Goal: Transaction & Acquisition: Purchase product/service

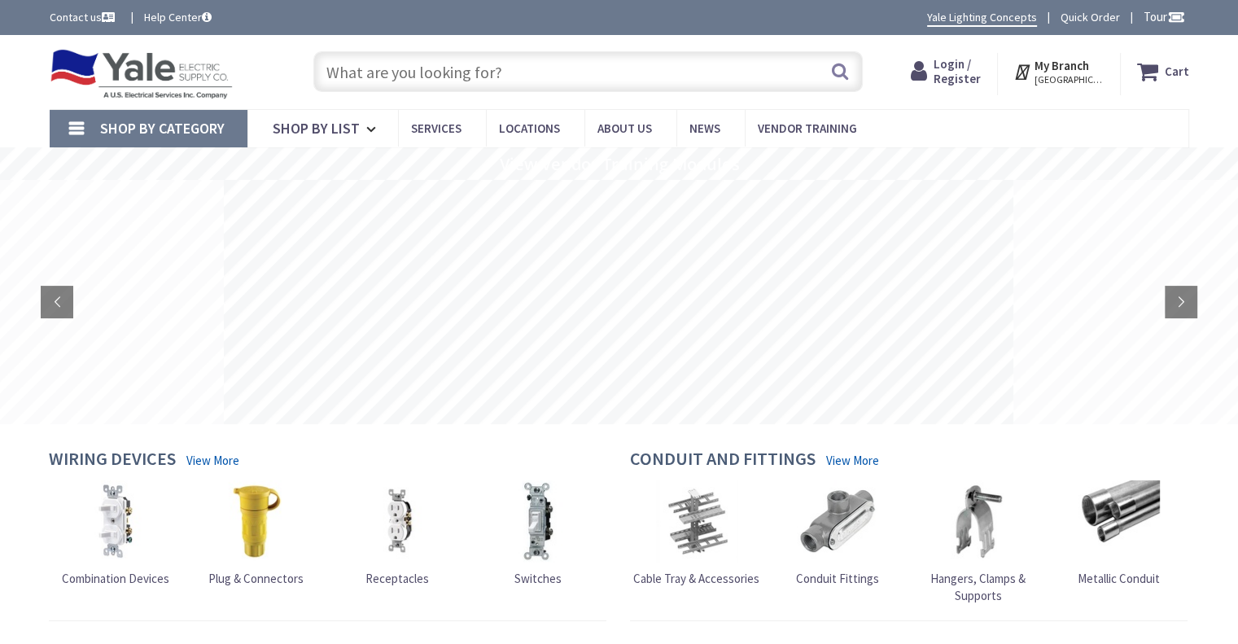
click at [514, 69] on input "text" at bounding box center [587, 71] width 549 height 41
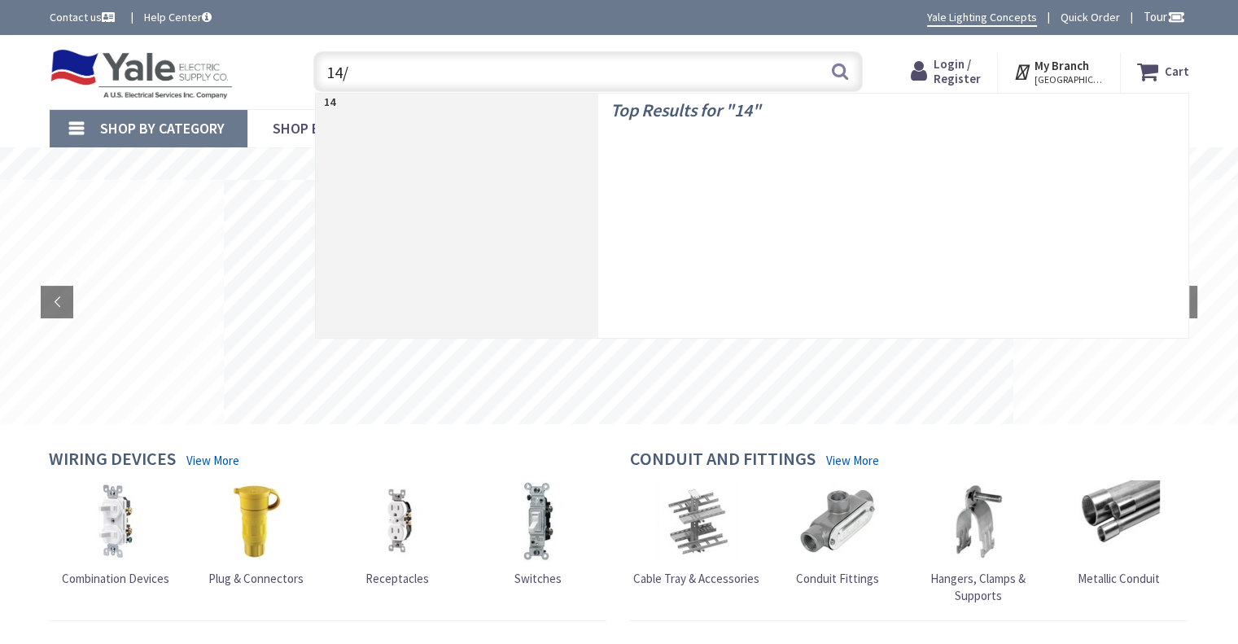
type input "14/4"
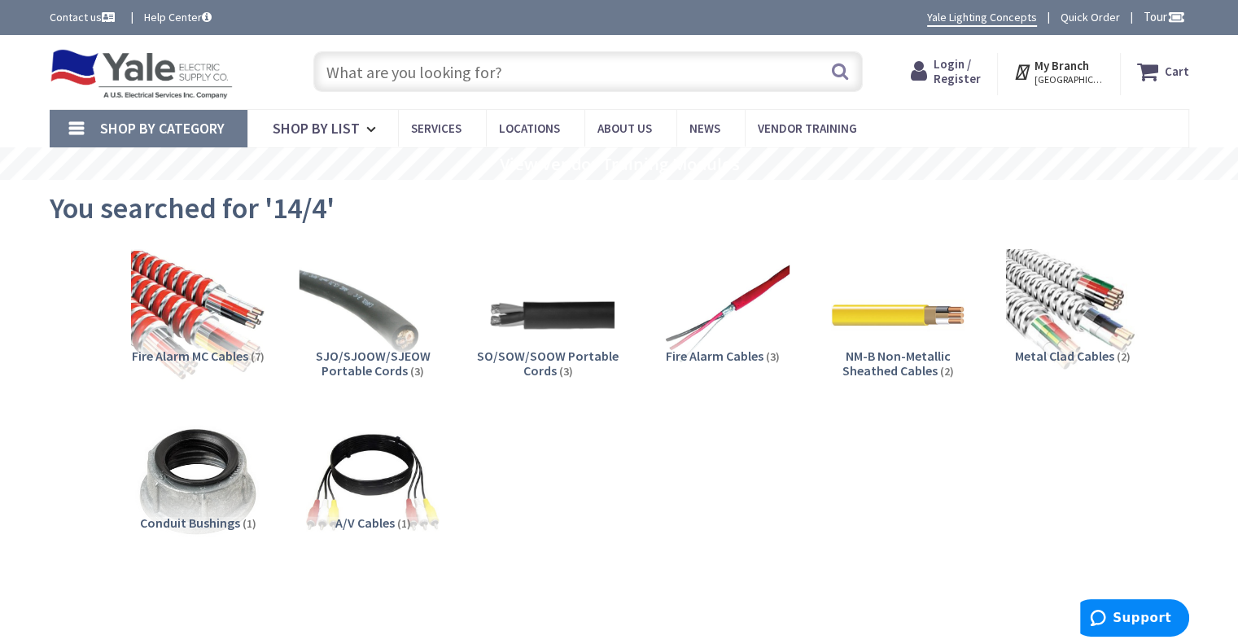
click at [367, 305] on img at bounding box center [372, 314] width 147 height 147
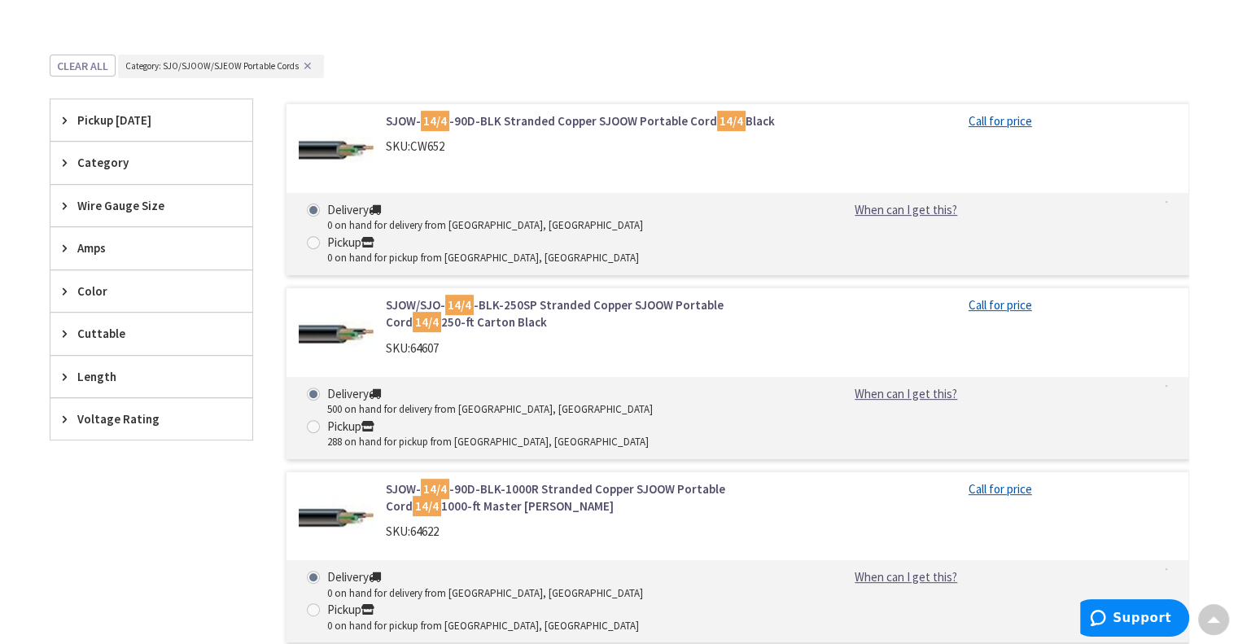
scroll to position [532, 0]
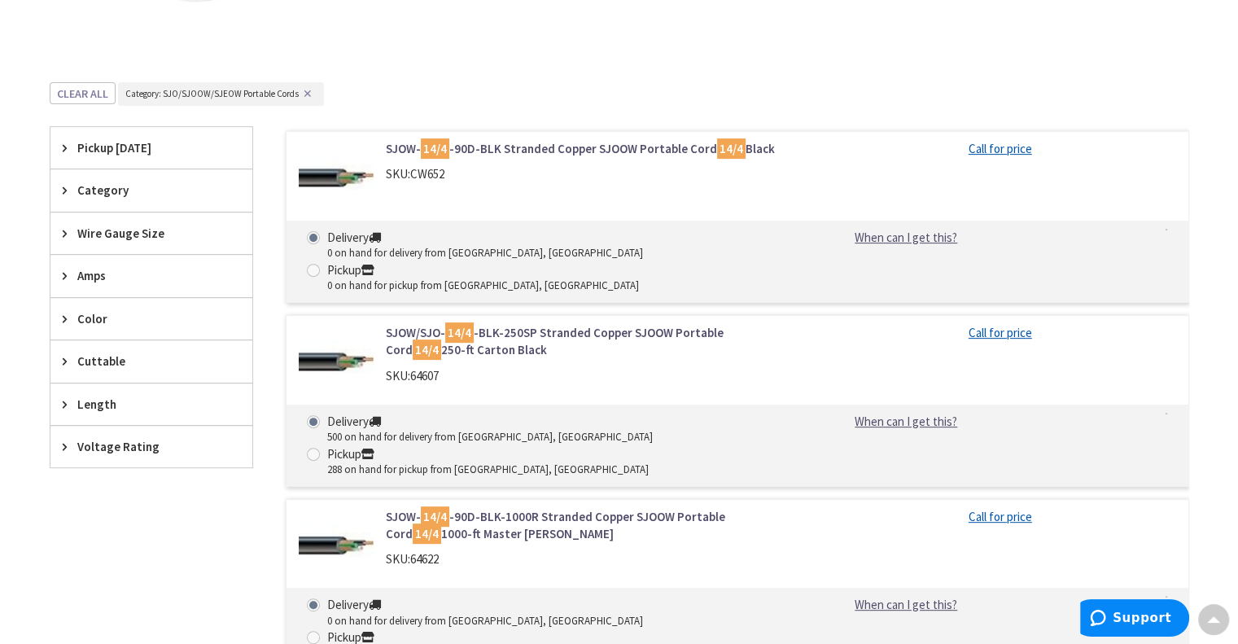
click at [110, 225] on span "Wire Gauge Size" at bounding box center [143, 233] width 133 height 17
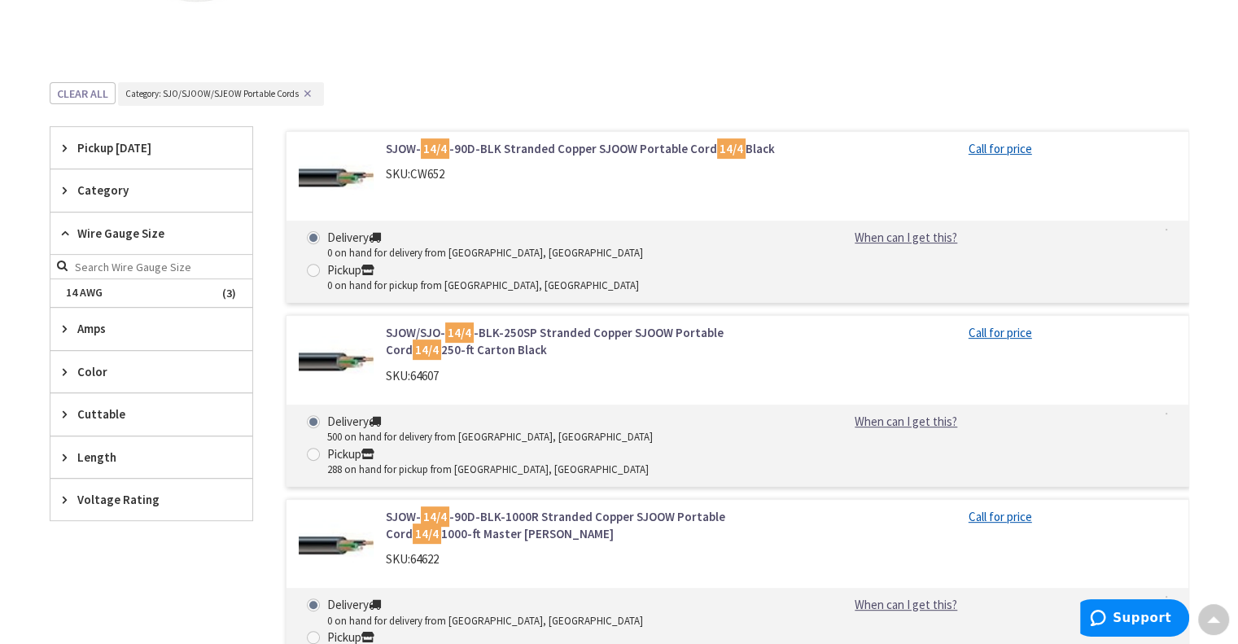
click at [110, 225] on span "Wire Gauge Size" at bounding box center [143, 233] width 133 height 17
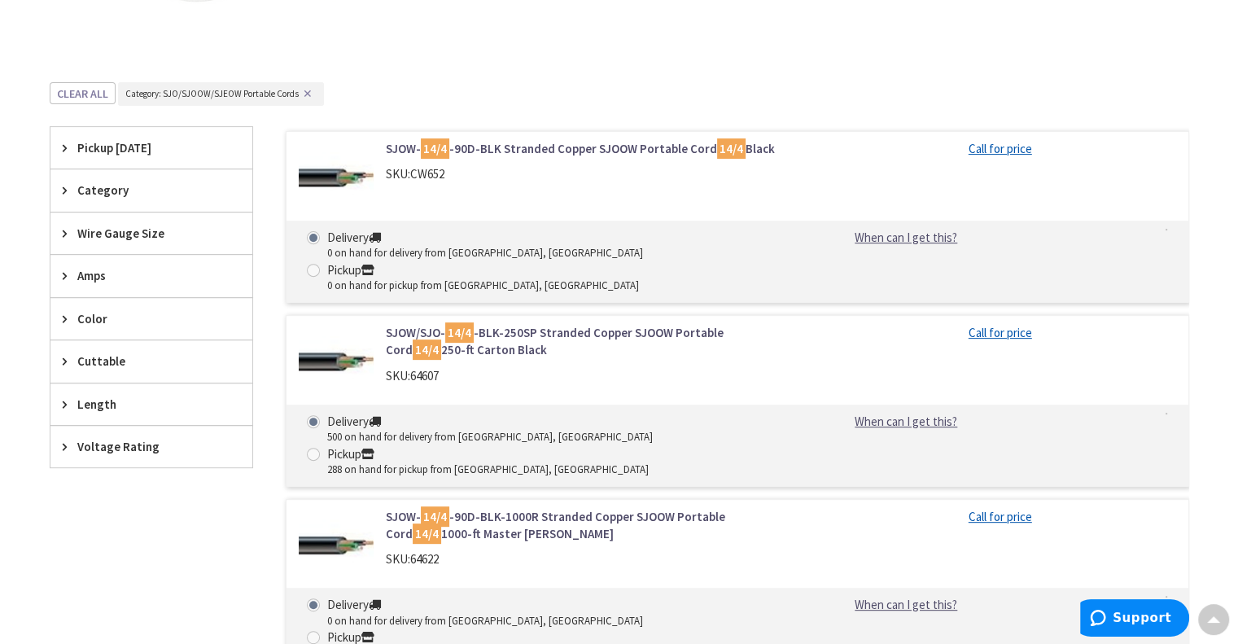
click at [92, 268] on span "Amps" at bounding box center [143, 275] width 133 height 17
click at [101, 233] on span "Wire Gauge Size" at bounding box center [143, 233] width 133 height 17
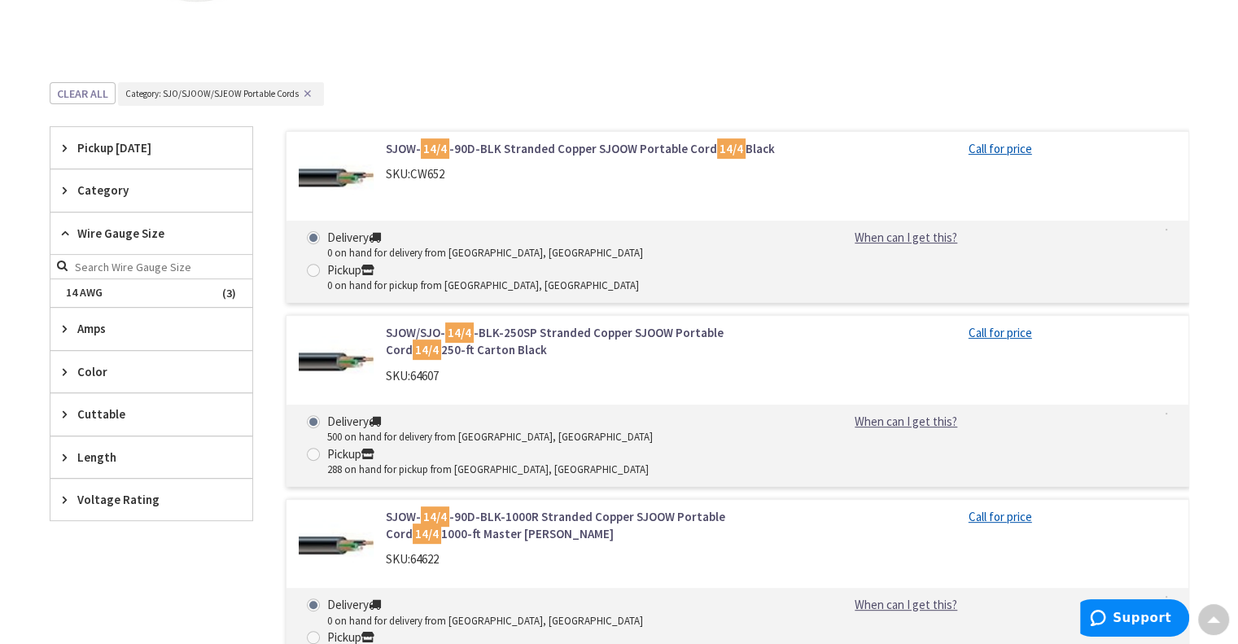
click at [107, 188] on span "Category" at bounding box center [143, 189] width 133 height 17
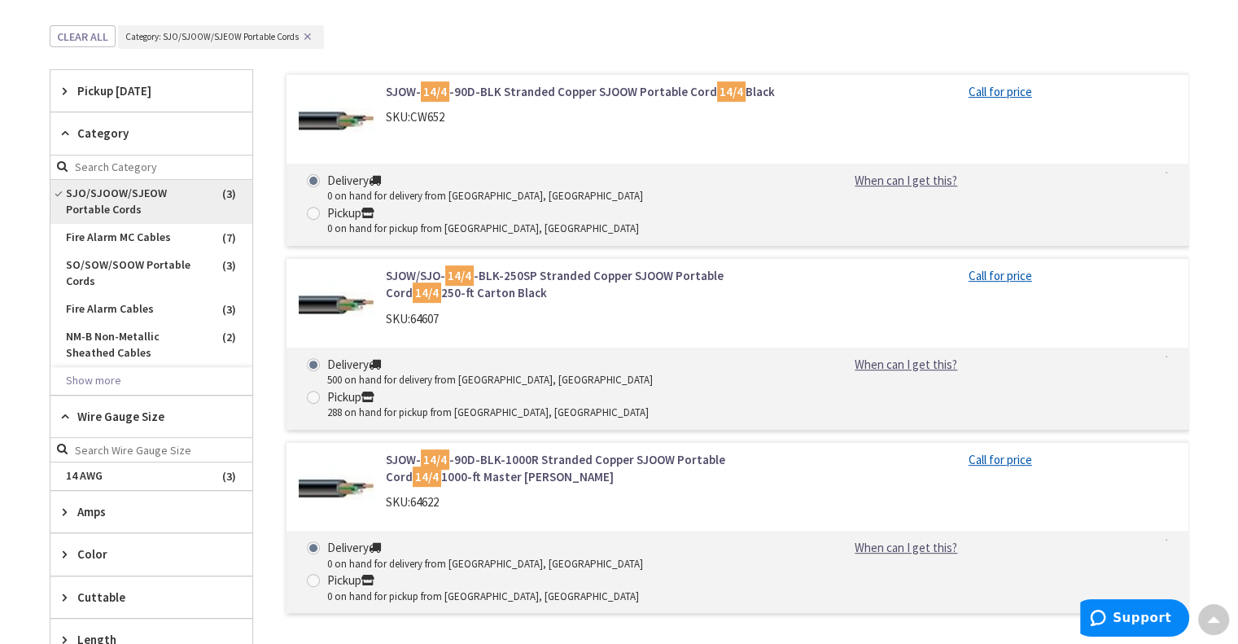
scroll to position [614, 0]
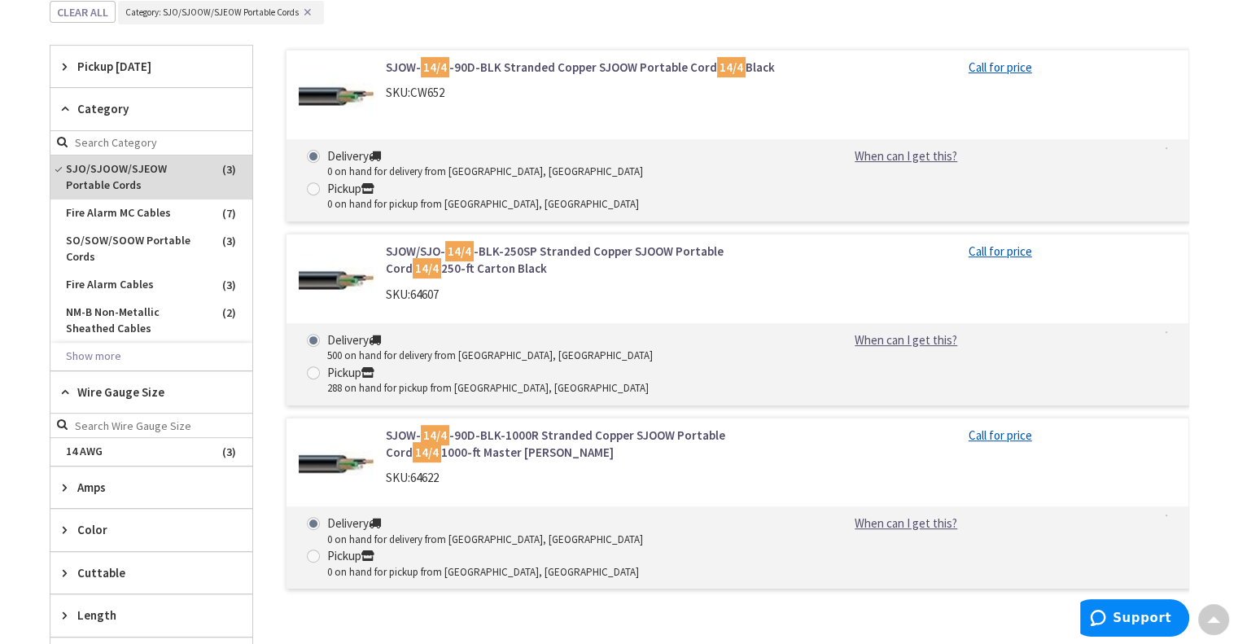
click at [858, 548] on div "SJOW- 14/4 -90D-BLK Stranded Copper SJOOW Portable Cord 14/4 Black SKU: CW652 C…" at bounding box center [721, 363] width 936 height 634
click at [700, 469] on div "SKU: 64622" at bounding box center [593, 477] width 414 height 17
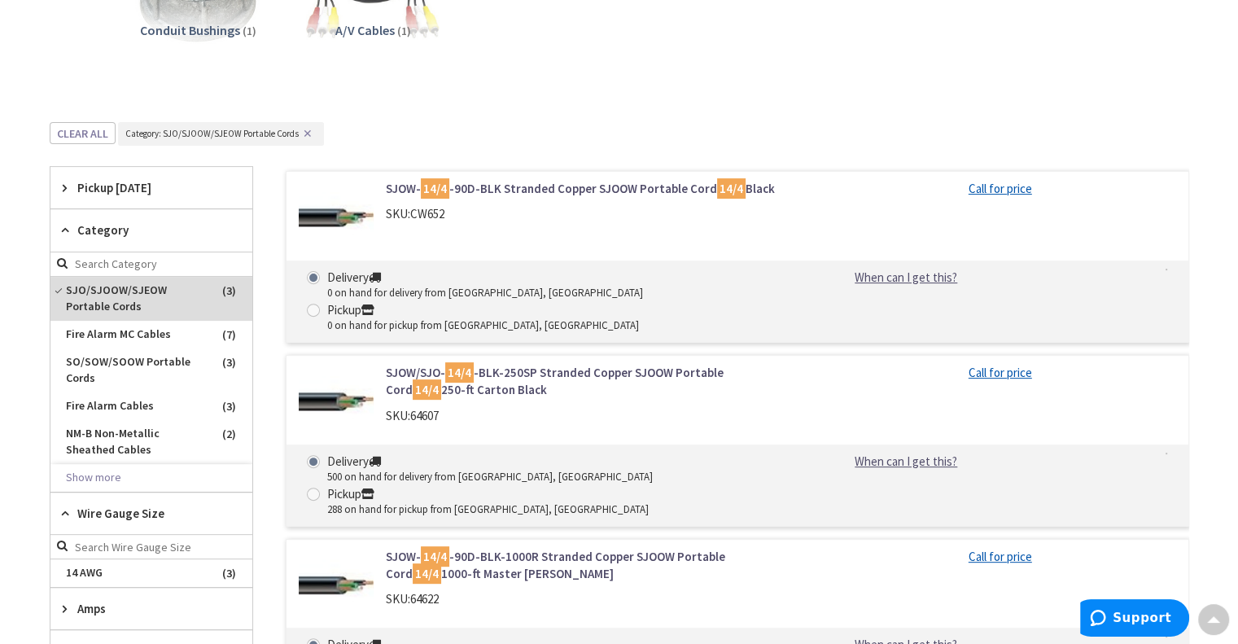
scroll to position [451, 0]
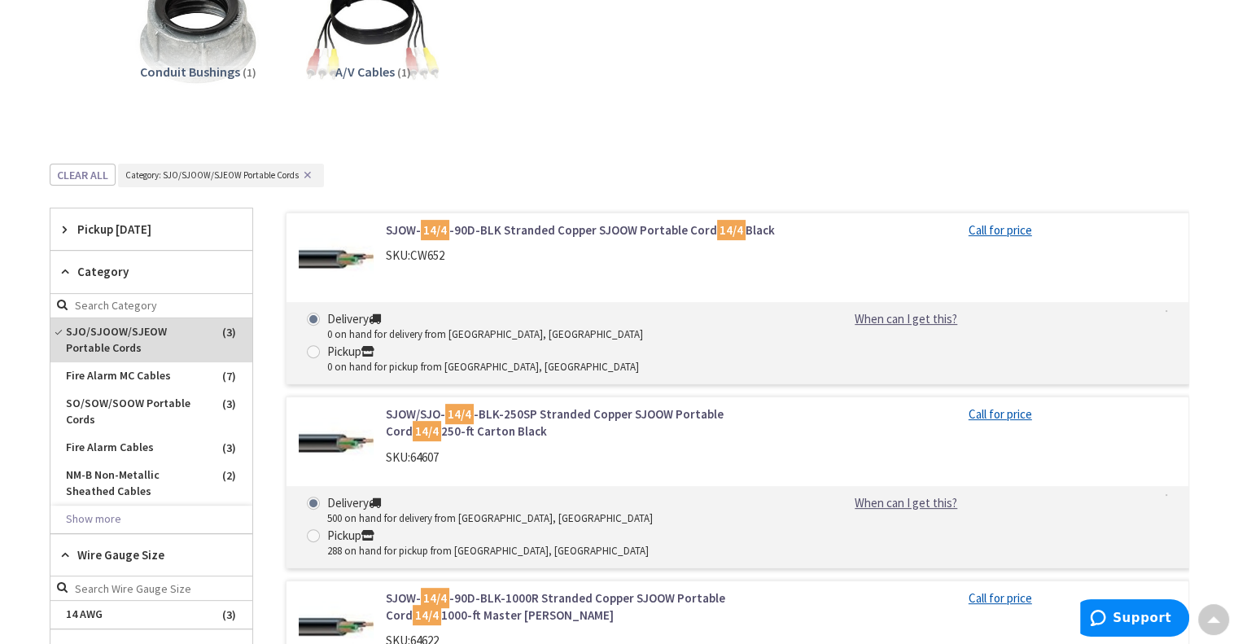
click at [508, 230] on link "SJOW- 14/4 -90D-BLK Stranded Copper SJOOW Portable Cord 14/4 Black" at bounding box center [593, 229] width 414 height 17
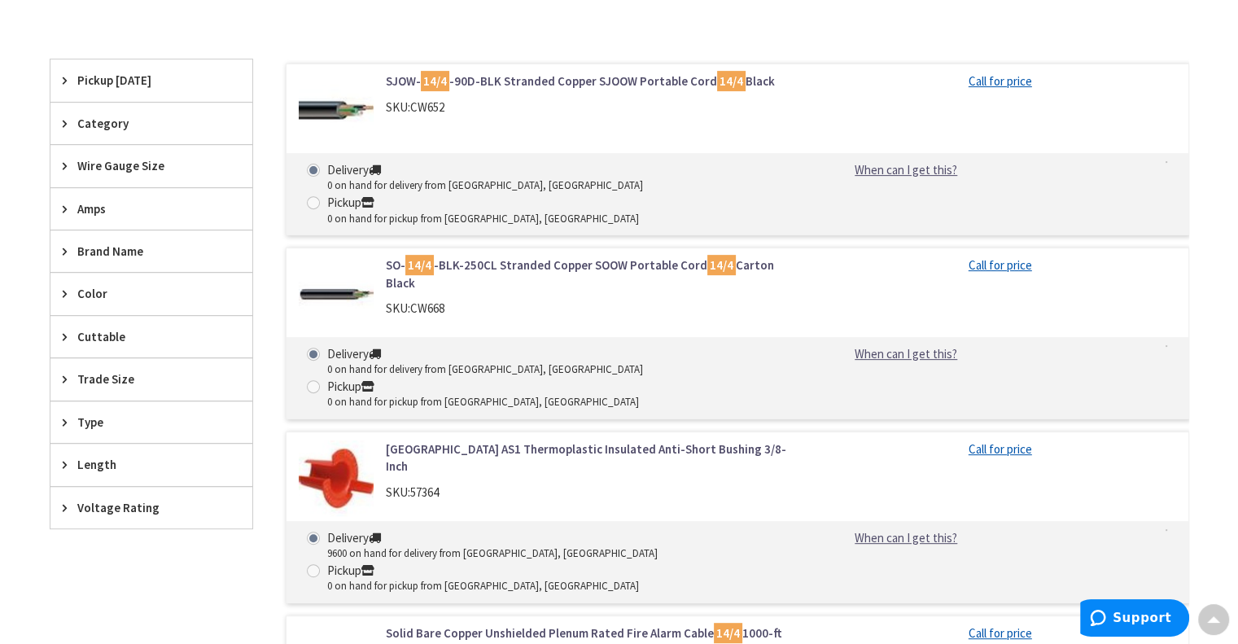
click at [111, 167] on span "Wire Gauge Size" at bounding box center [143, 165] width 133 height 17
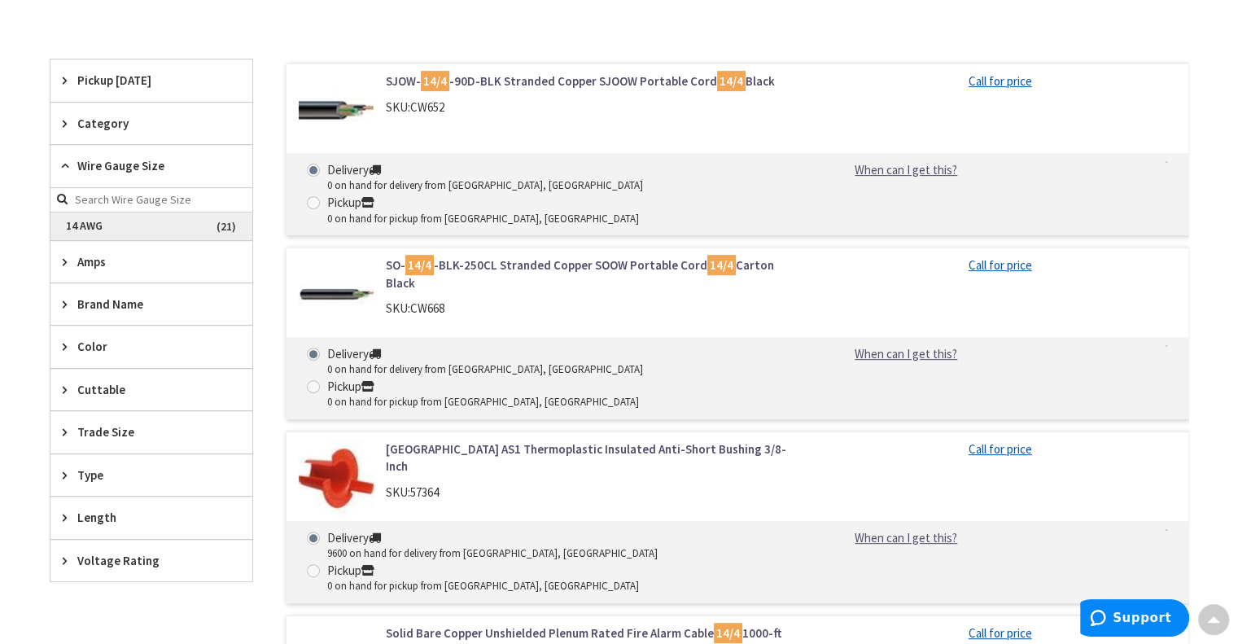
click at [101, 227] on span "14 AWG" at bounding box center [151, 226] width 202 height 28
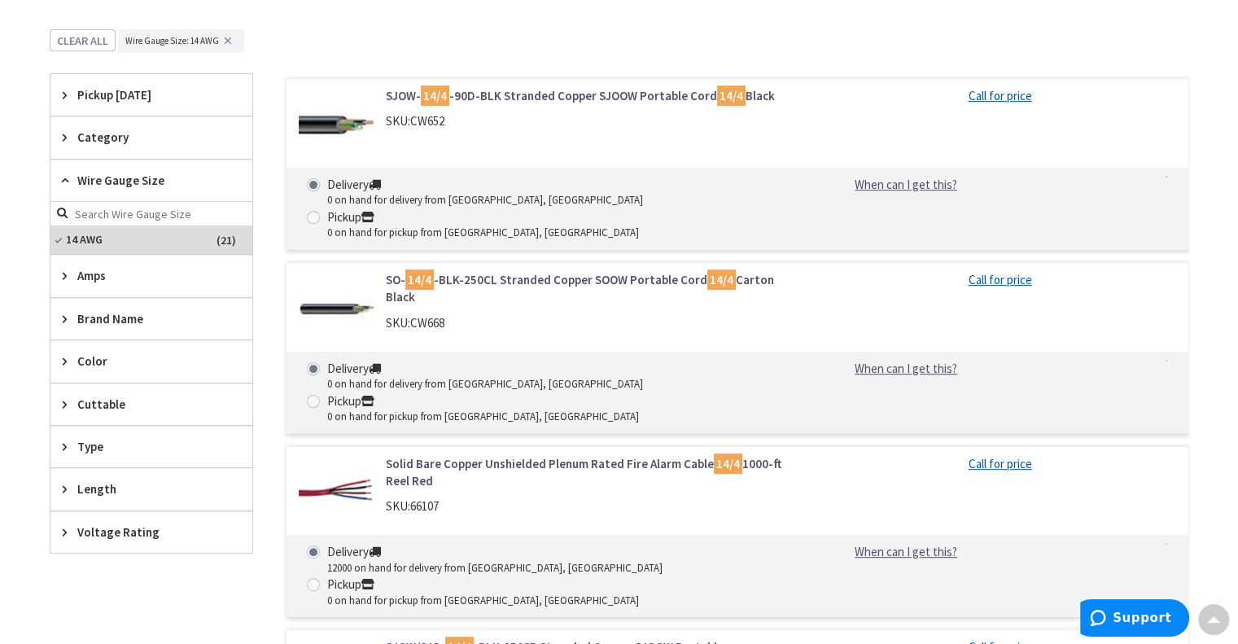
click at [101, 133] on span "Category" at bounding box center [143, 137] width 133 height 17
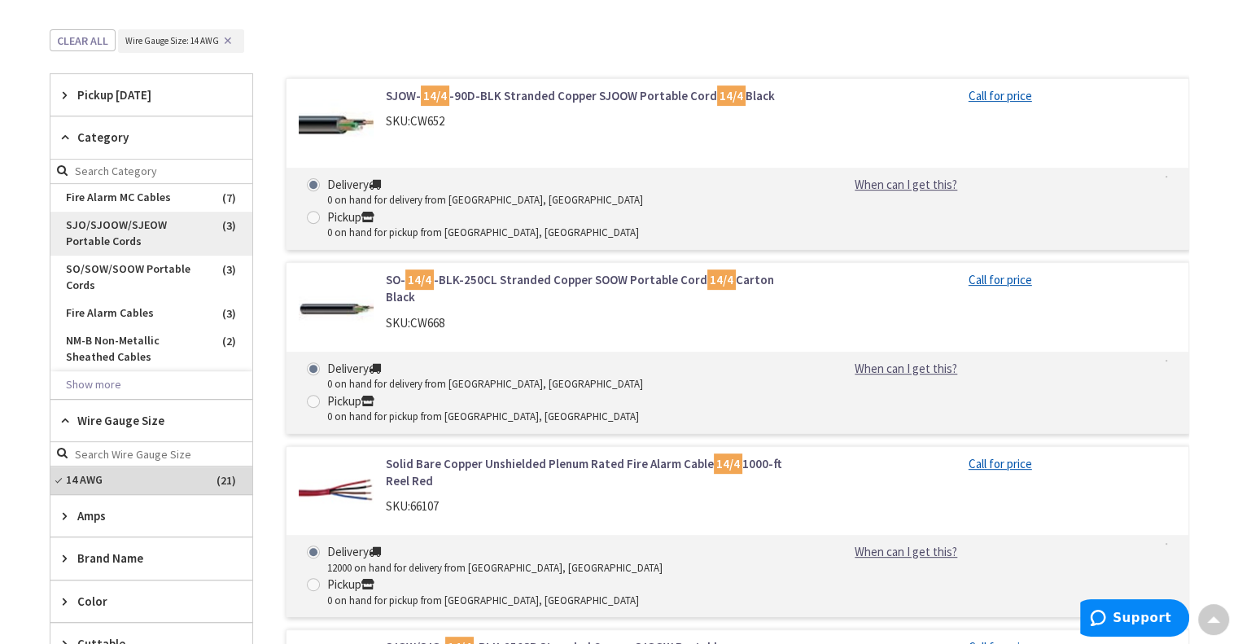
click at [97, 219] on span "SJO/SJOOW/SJEOW Portable Cords" at bounding box center [151, 234] width 202 height 44
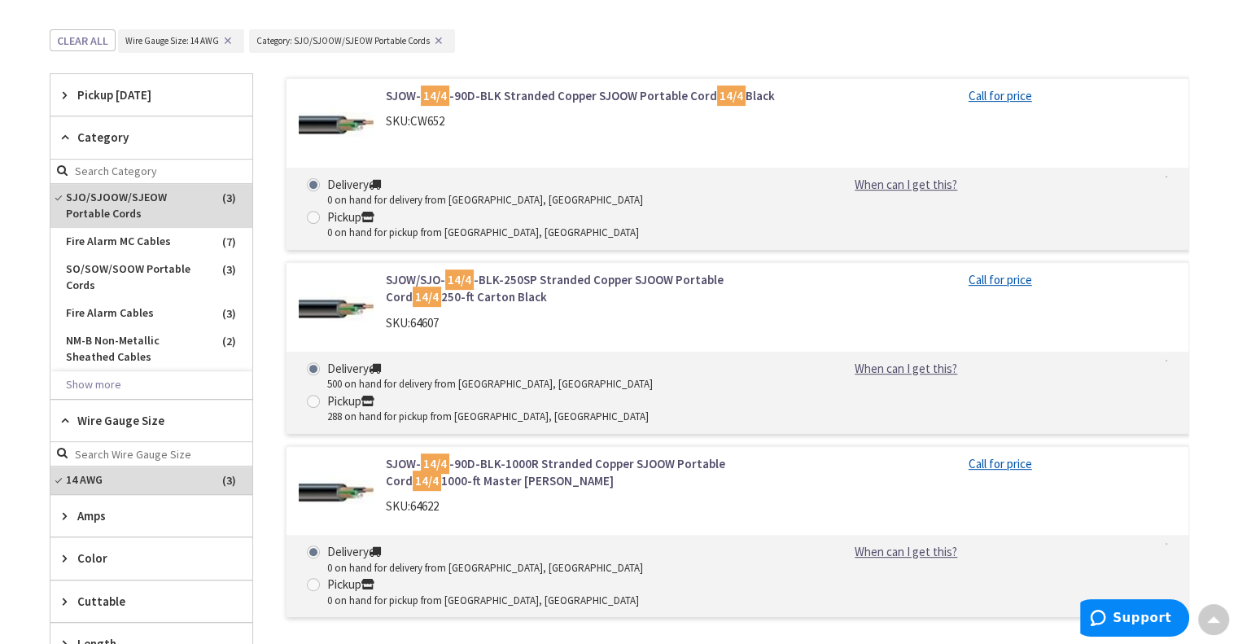
click at [640, 271] on link "SJOW/SJO- 14/4 -BLK-250SP Stranded Copper SJOOW Portable Cord 14/4 250-ft Carto…" at bounding box center [593, 288] width 414 height 35
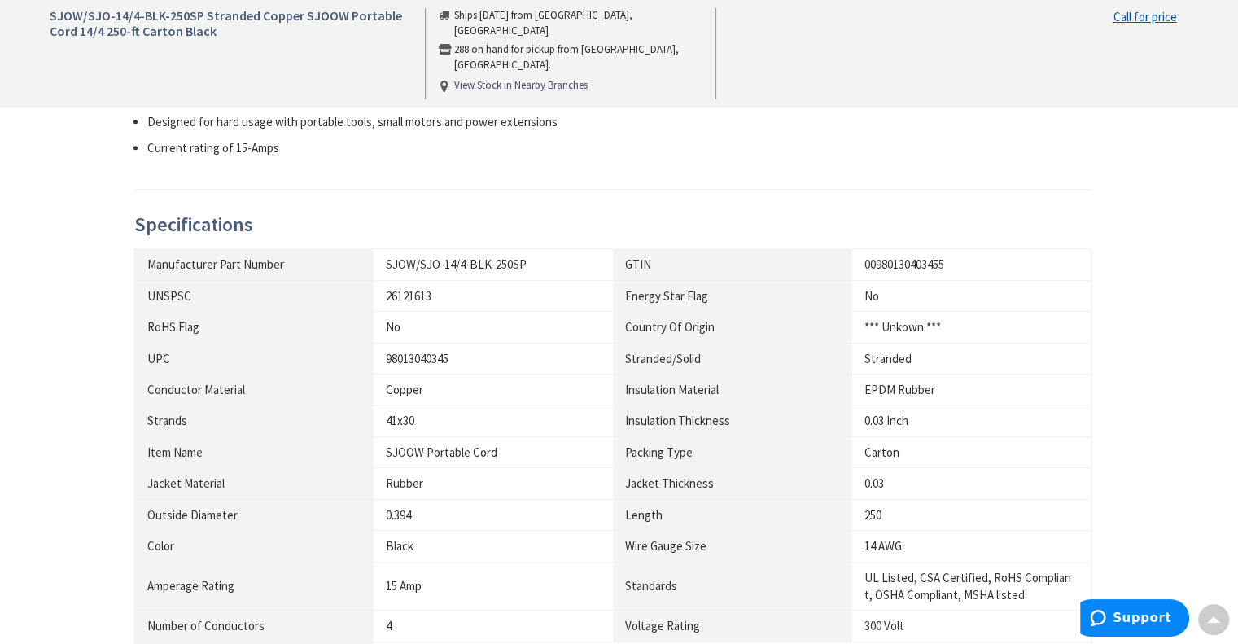
scroll to position [325, 0]
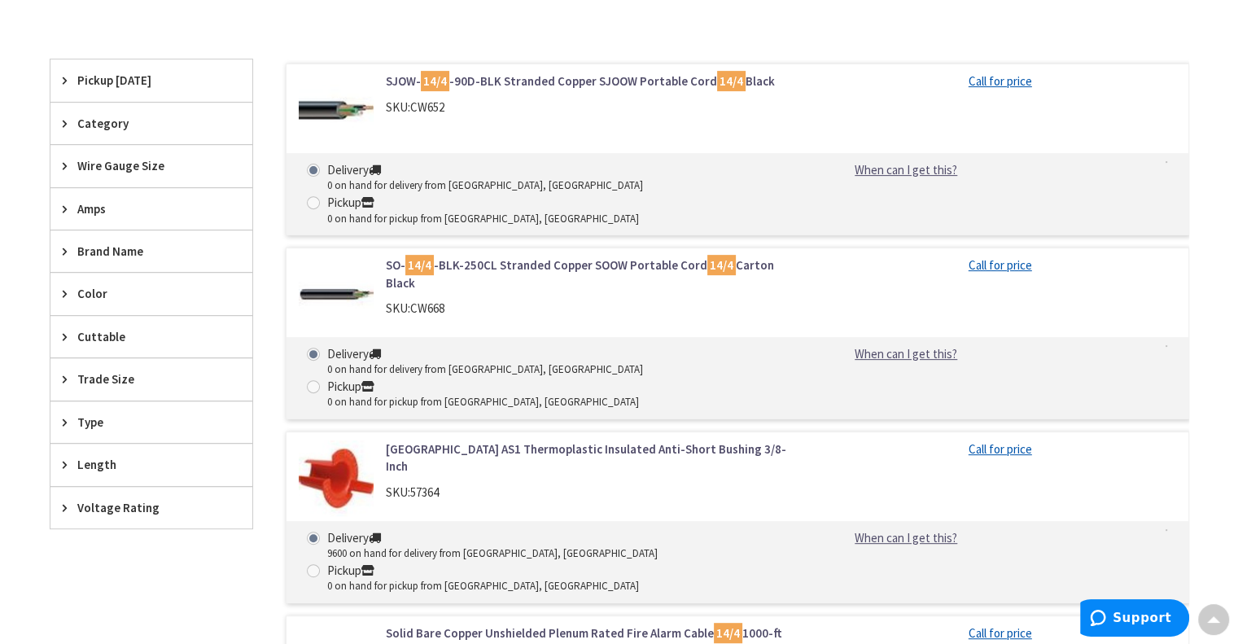
click at [106, 328] on span "Cuttable" at bounding box center [143, 336] width 133 height 17
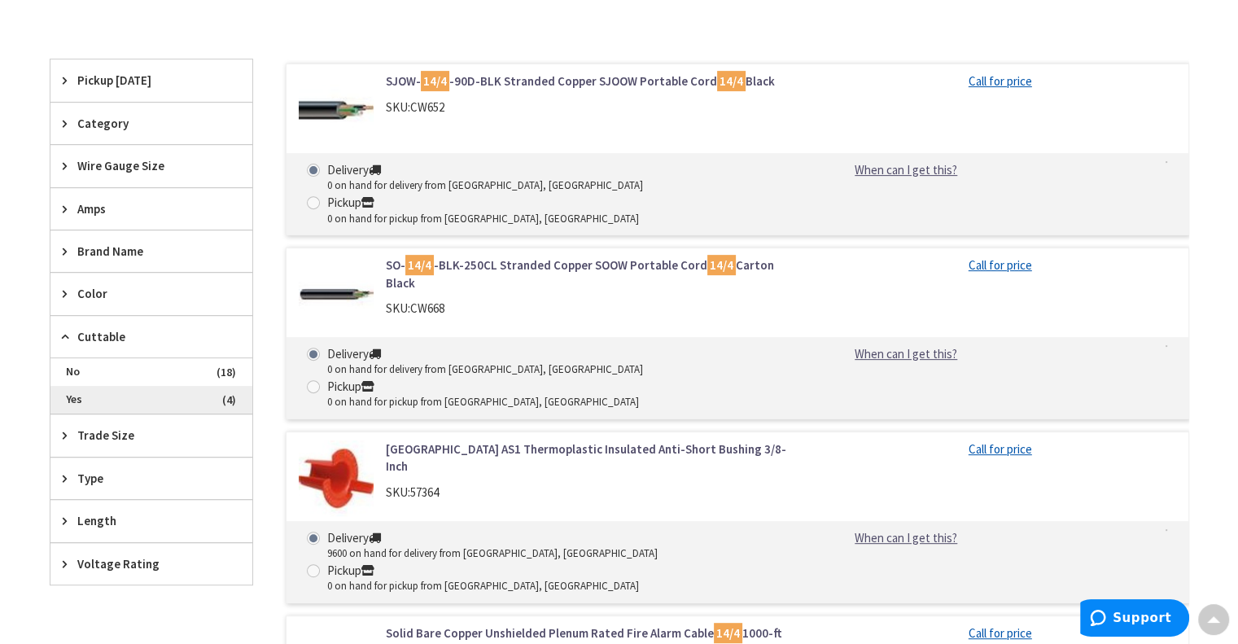
click at [64, 395] on span "Yes" at bounding box center [151, 400] width 202 height 28
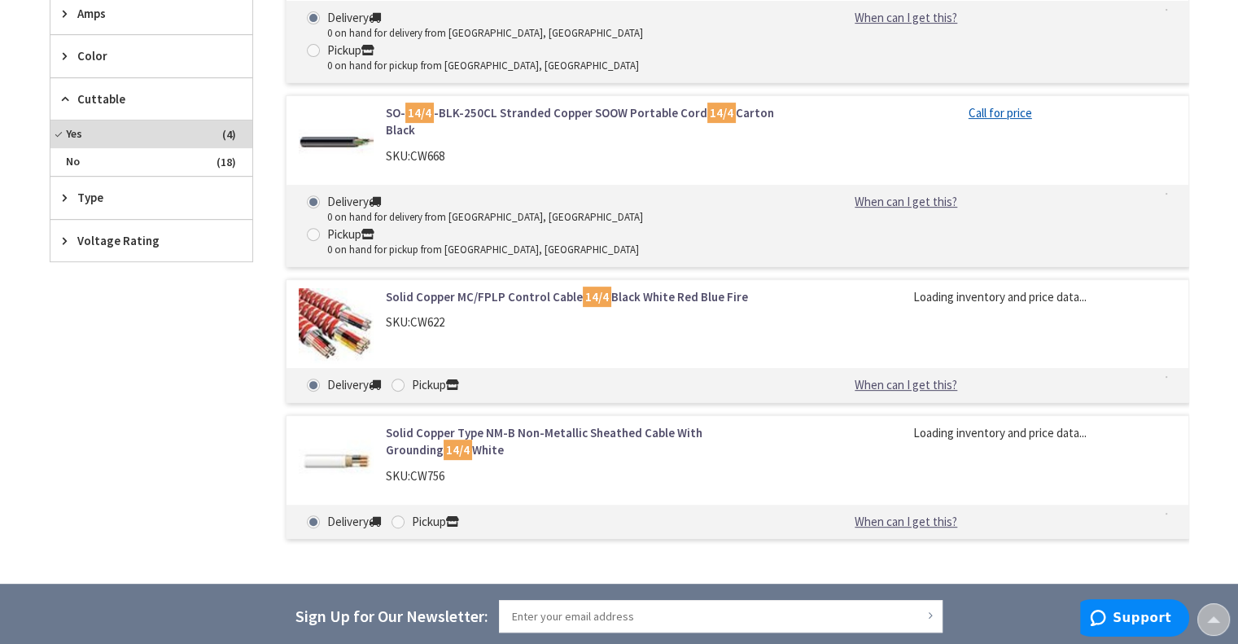
scroll to position [418, 0]
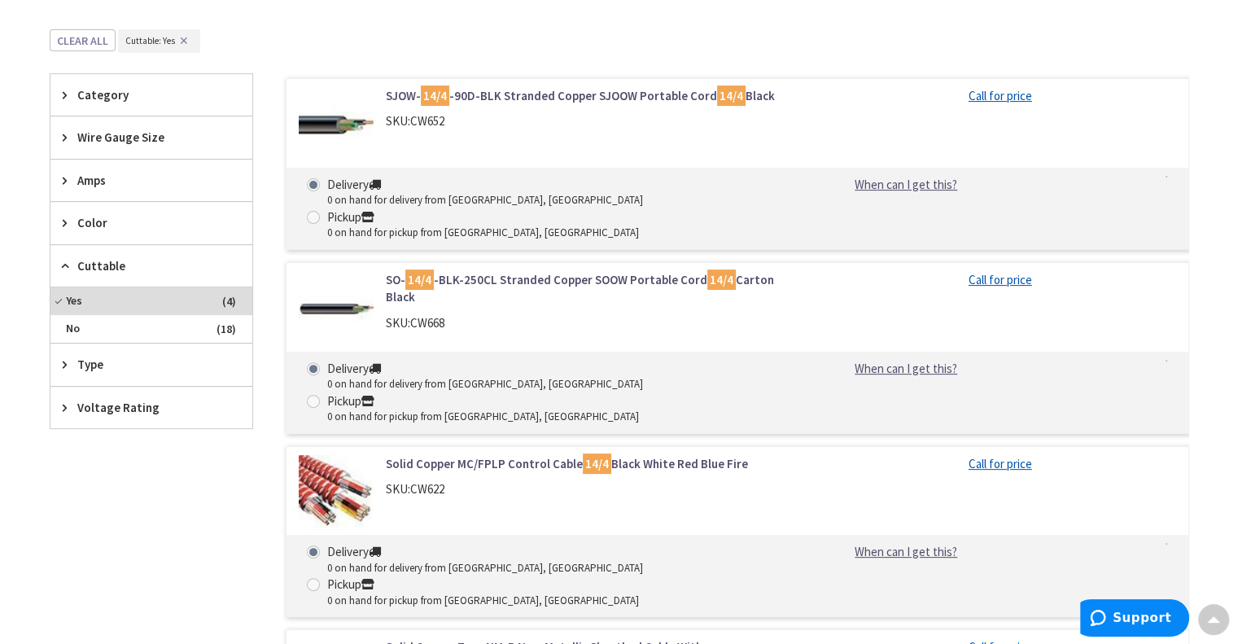
click at [71, 207] on div "Color" at bounding box center [151, 222] width 202 height 41
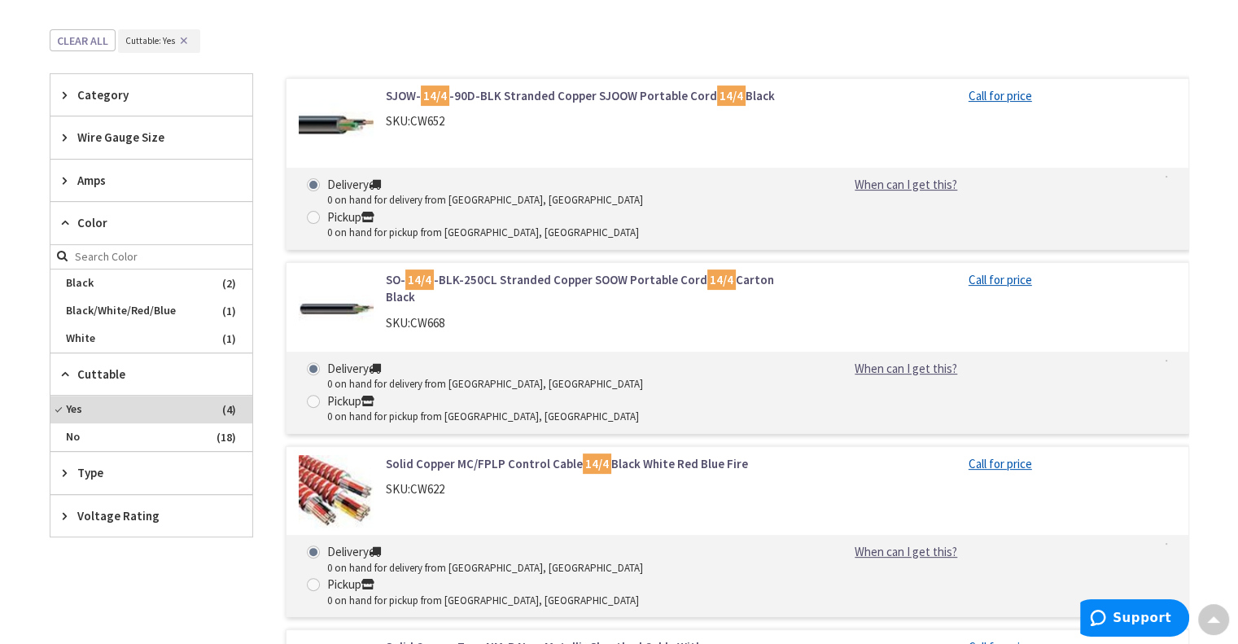
click at [71, 207] on div "Color" at bounding box center [151, 223] width 202 height 42
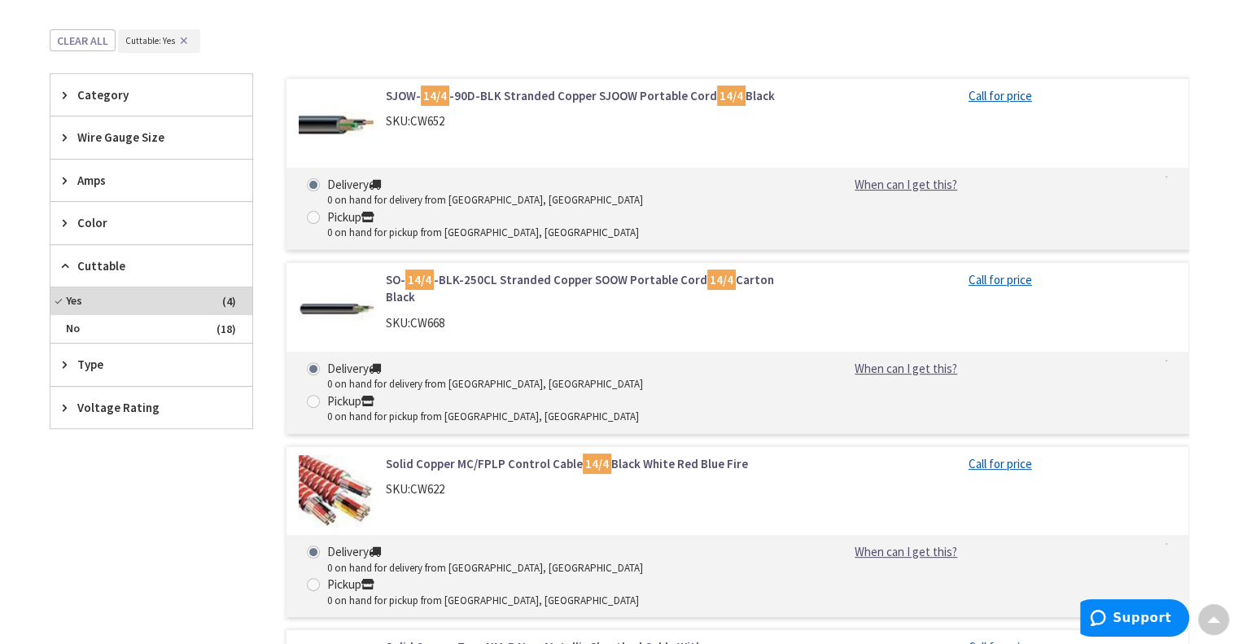
click at [108, 103] on div "Category" at bounding box center [151, 94] width 202 height 41
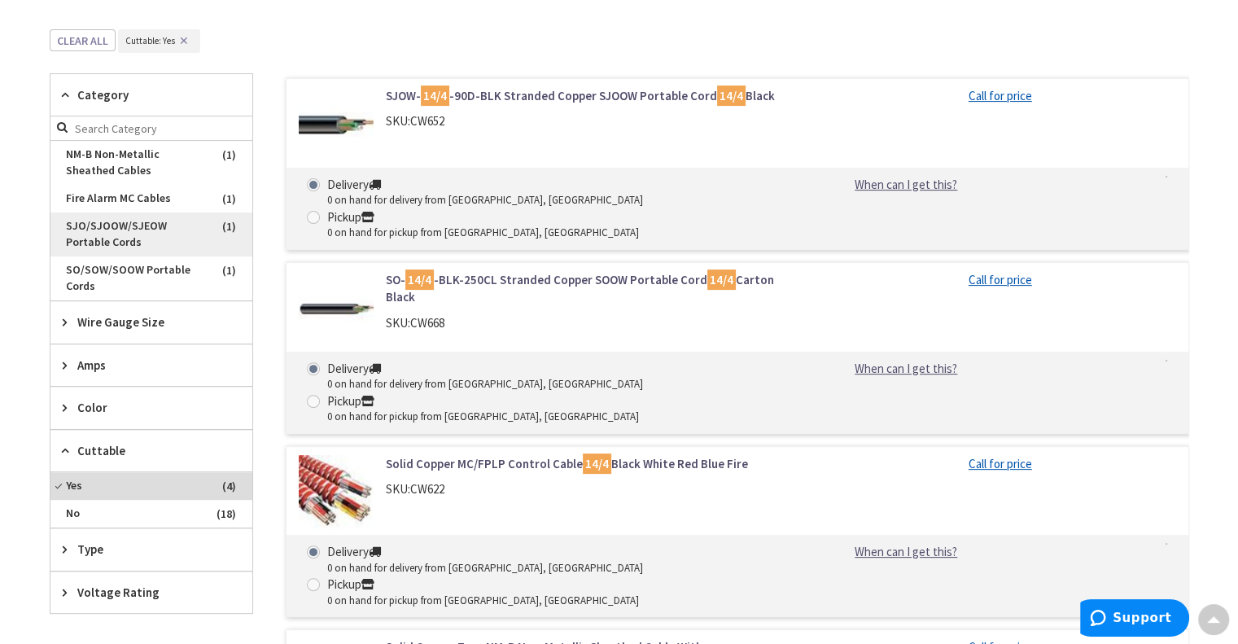
click at [128, 228] on span "SJO/SJOOW/SJEOW Portable Cords" at bounding box center [151, 234] width 202 height 44
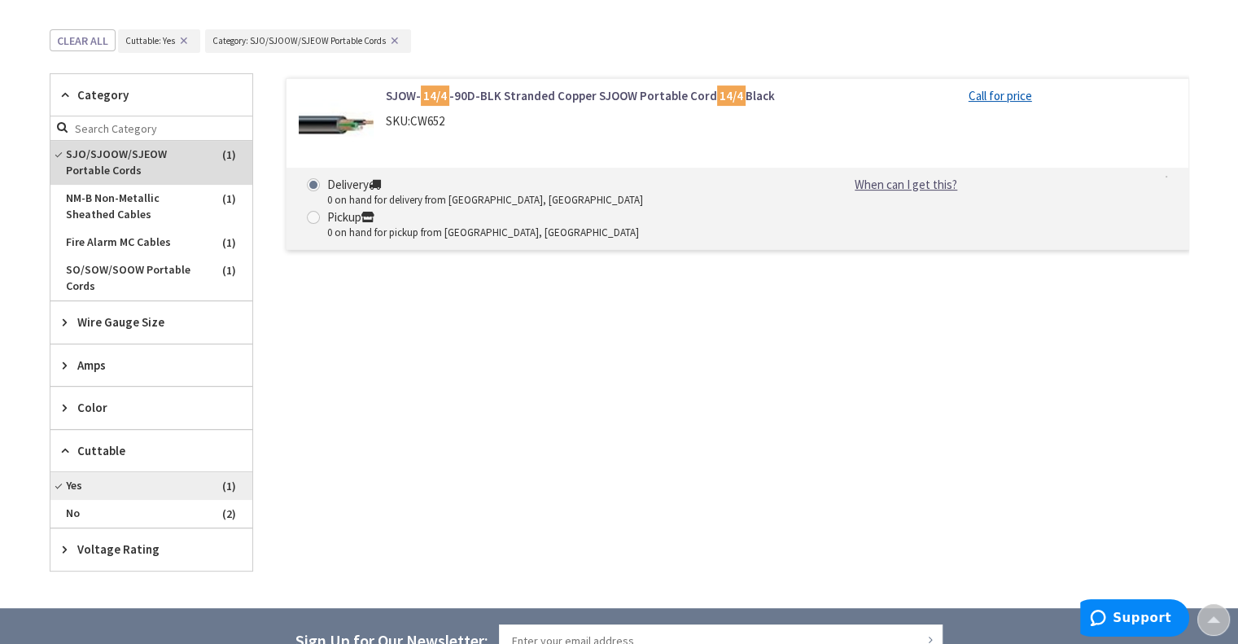
click at [81, 485] on span "Yes" at bounding box center [151, 486] width 202 height 28
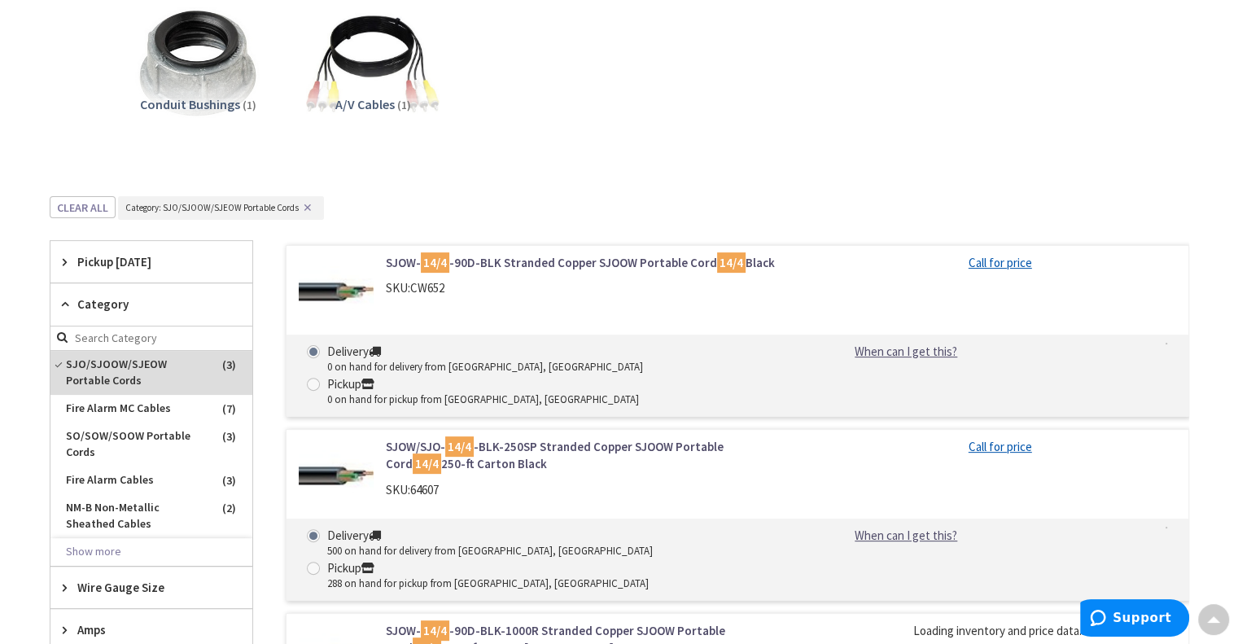
scroll to position [585, 0]
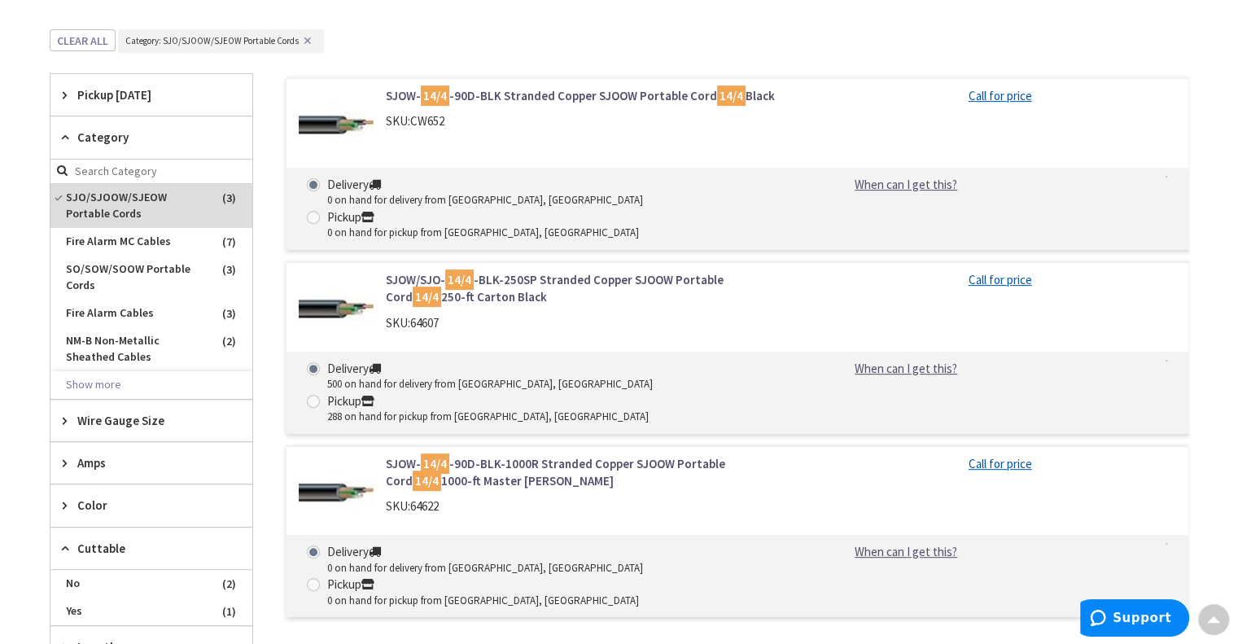
click at [594, 455] on link "SJOW- 14/4 -90D-BLK-1000R Stranded Copper SJOOW Portable Cord 14/4 1000-ft Mast…" at bounding box center [593, 472] width 414 height 35
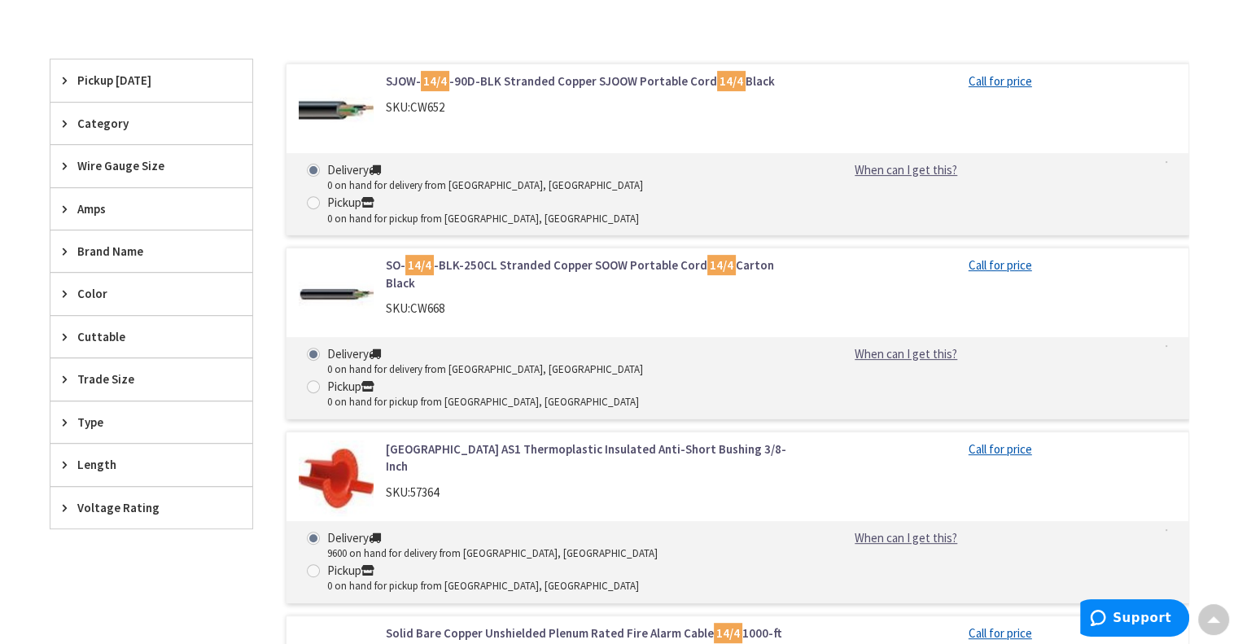
click at [94, 248] on span "Brand Name" at bounding box center [143, 250] width 133 height 17
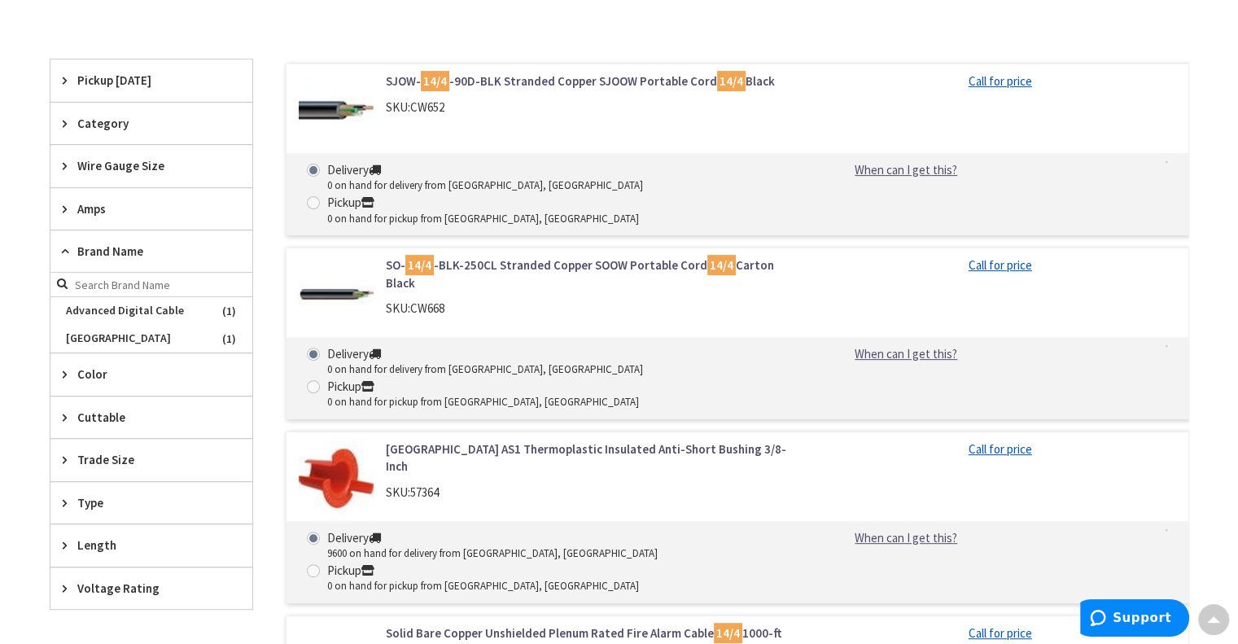
click at [94, 248] on span "Brand Name" at bounding box center [143, 250] width 133 height 17
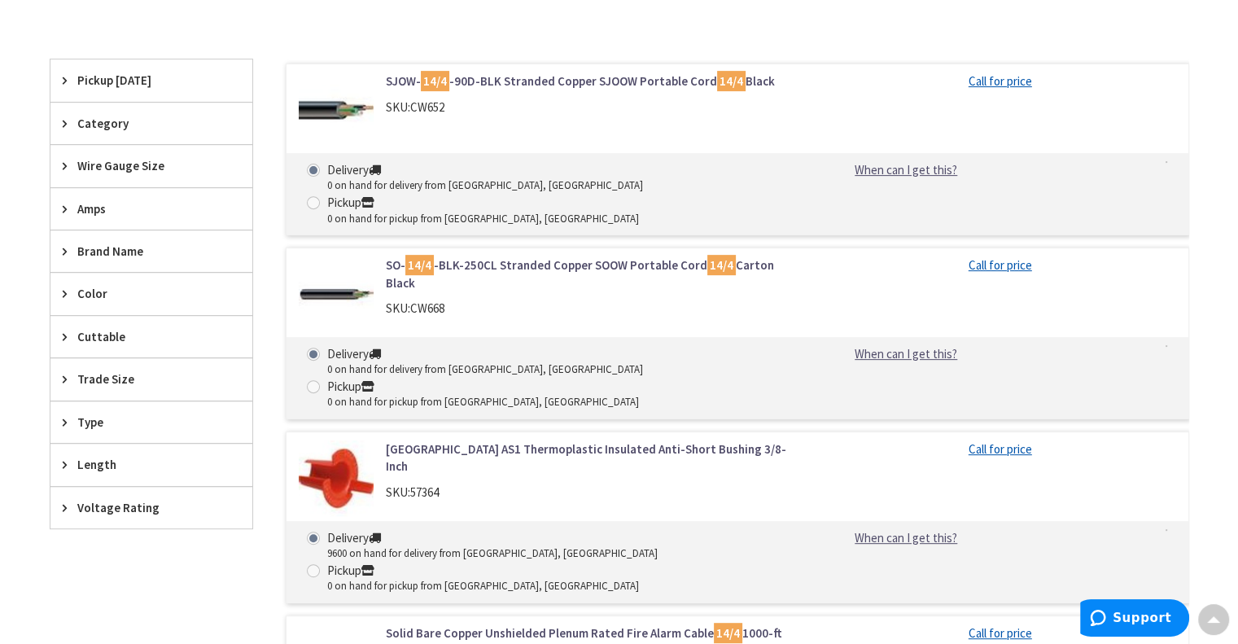
click at [88, 296] on span "Color" at bounding box center [143, 293] width 133 height 17
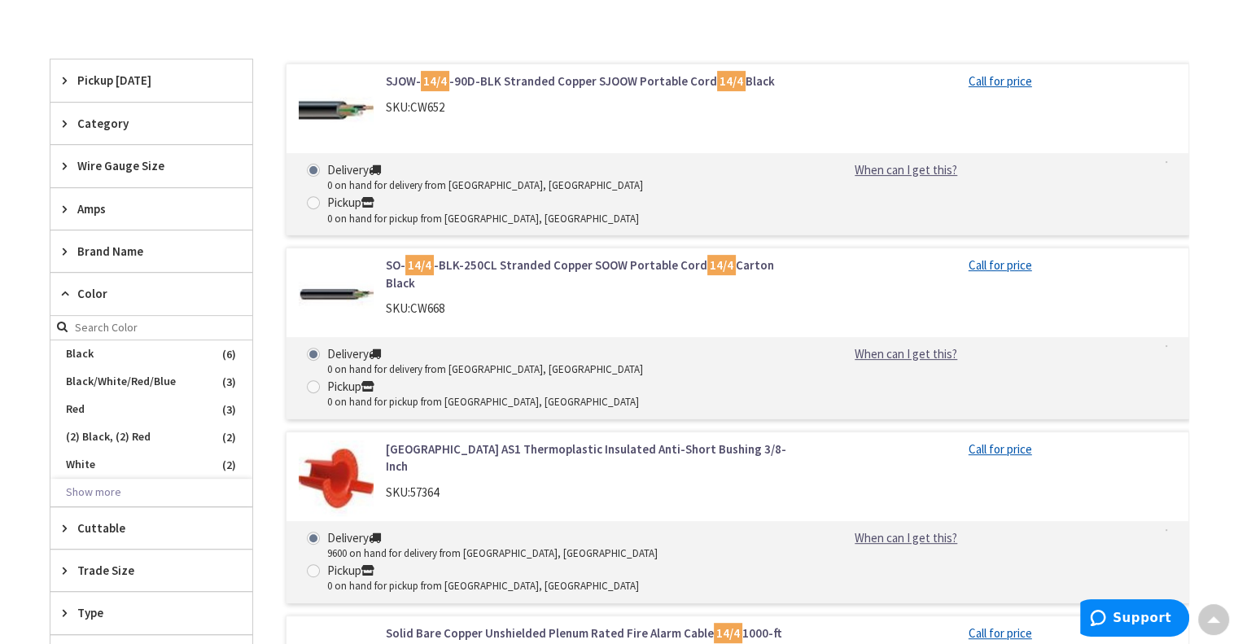
click at [88, 296] on span "Color" at bounding box center [143, 293] width 133 height 17
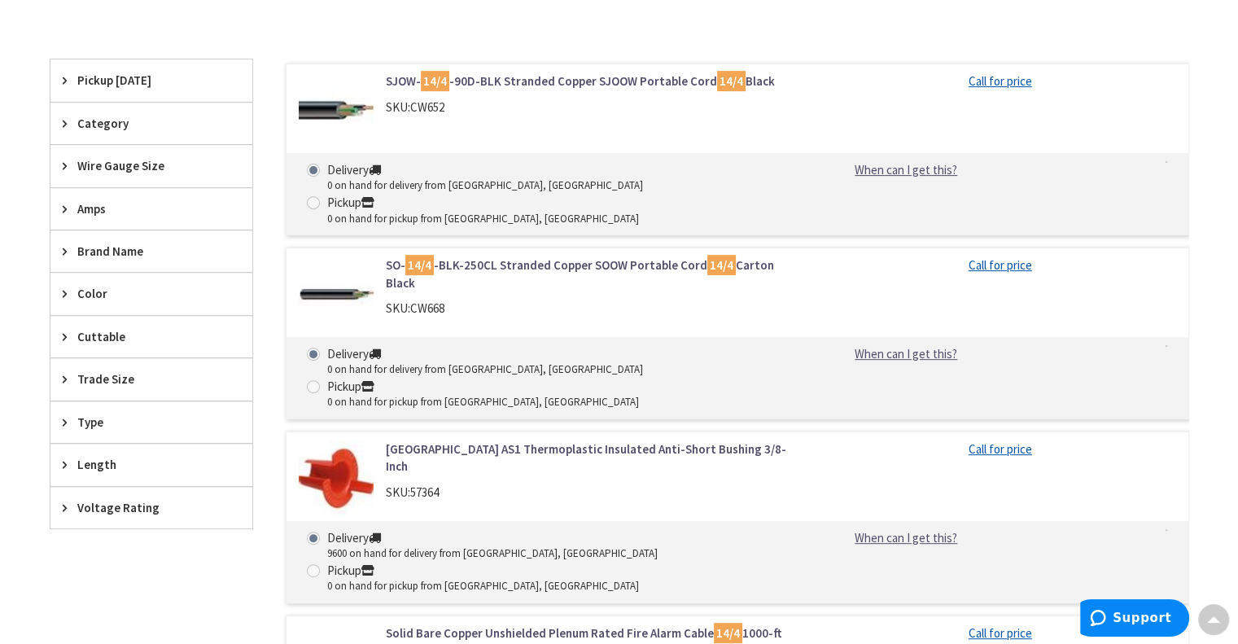
click at [105, 75] on span "Pickup Today" at bounding box center [143, 80] width 133 height 17
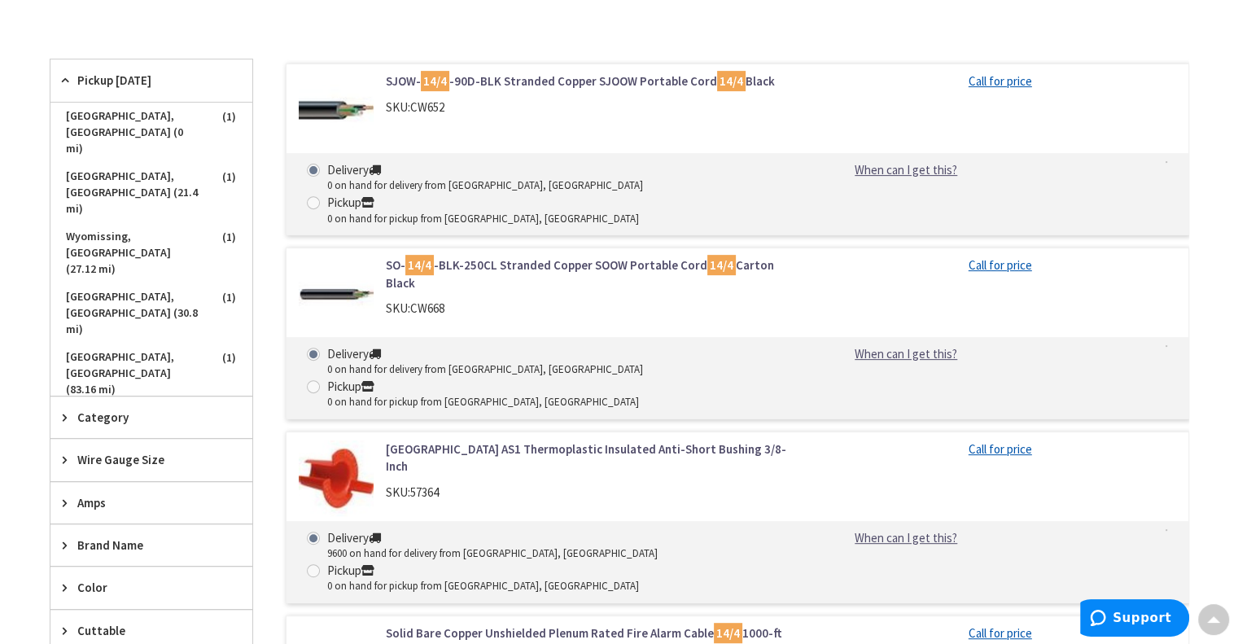
click at [105, 75] on span "Pickup Today" at bounding box center [143, 80] width 133 height 17
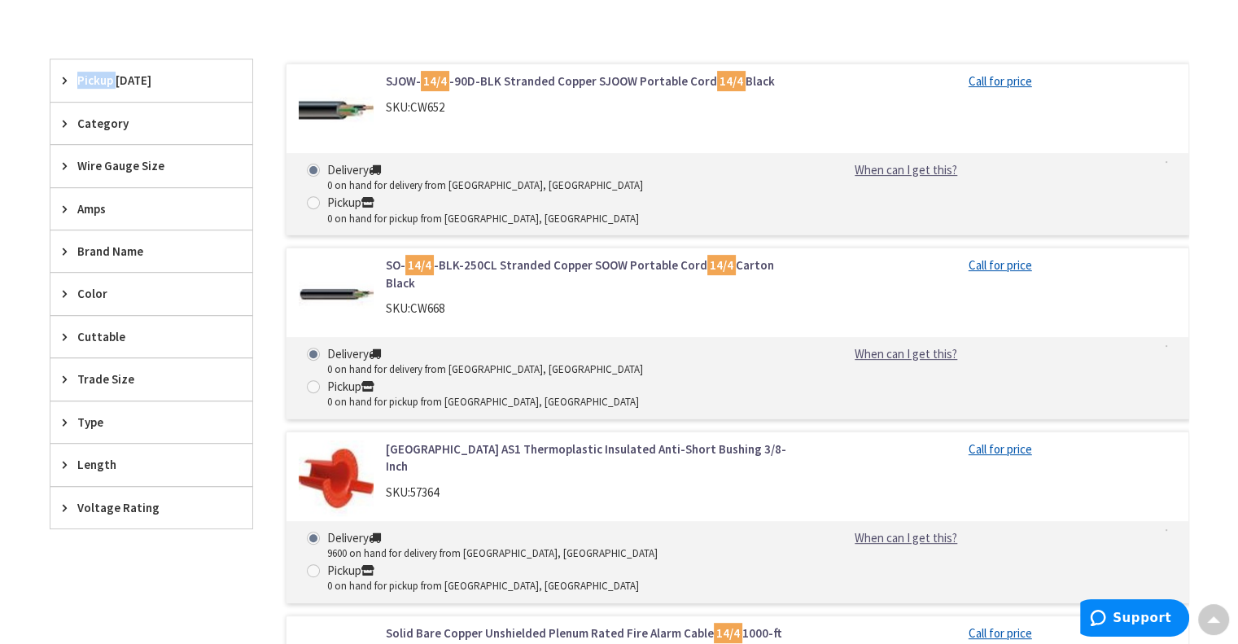
click at [105, 75] on span "Pickup Today" at bounding box center [143, 80] width 133 height 17
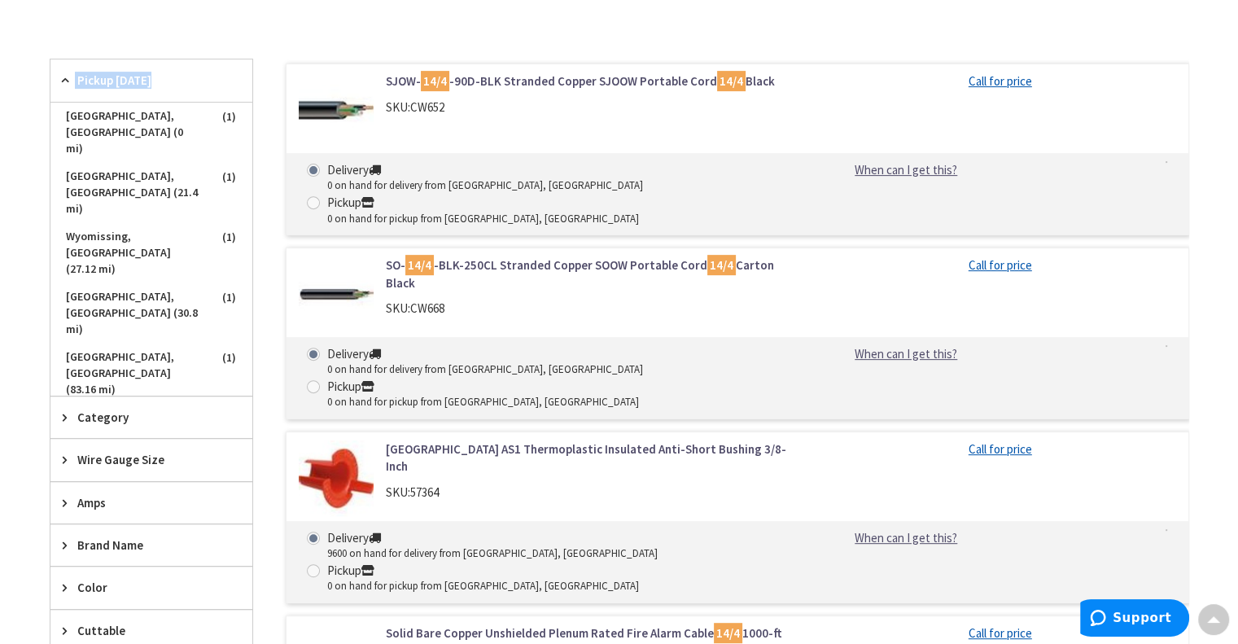
click at [105, 75] on span "Pickup Today" at bounding box center [143, 80] width 133 height 17
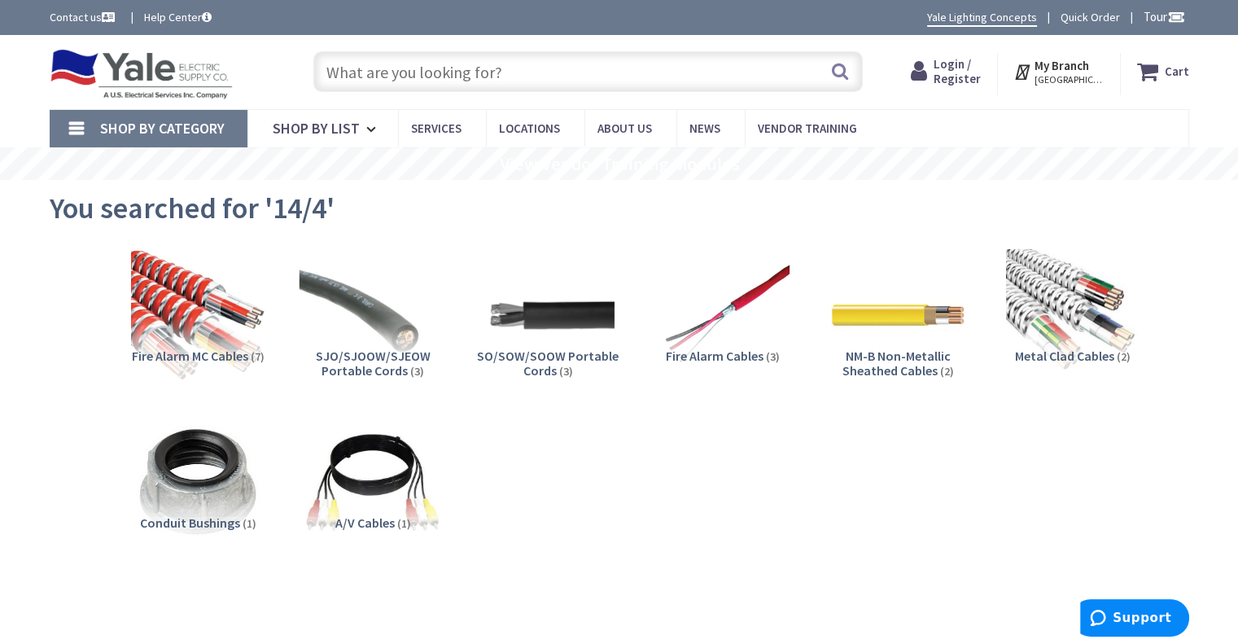
click at [358, 289] on img at bounding box center [372, 314] width 147 height 147
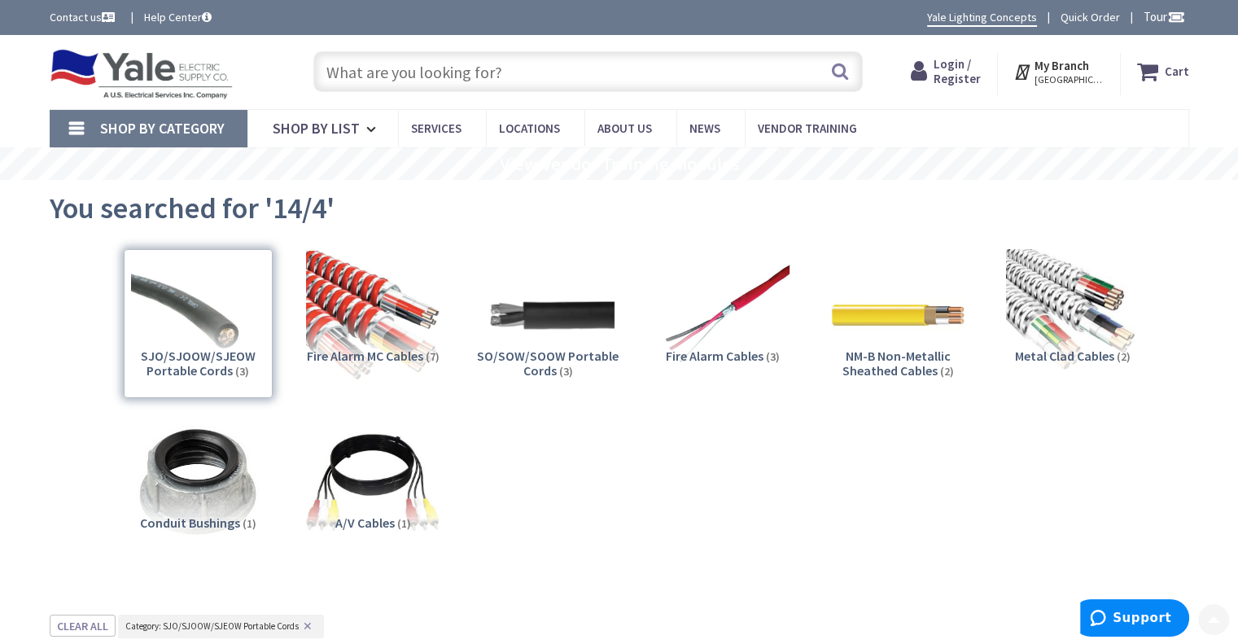
scroll to position [614, 0]
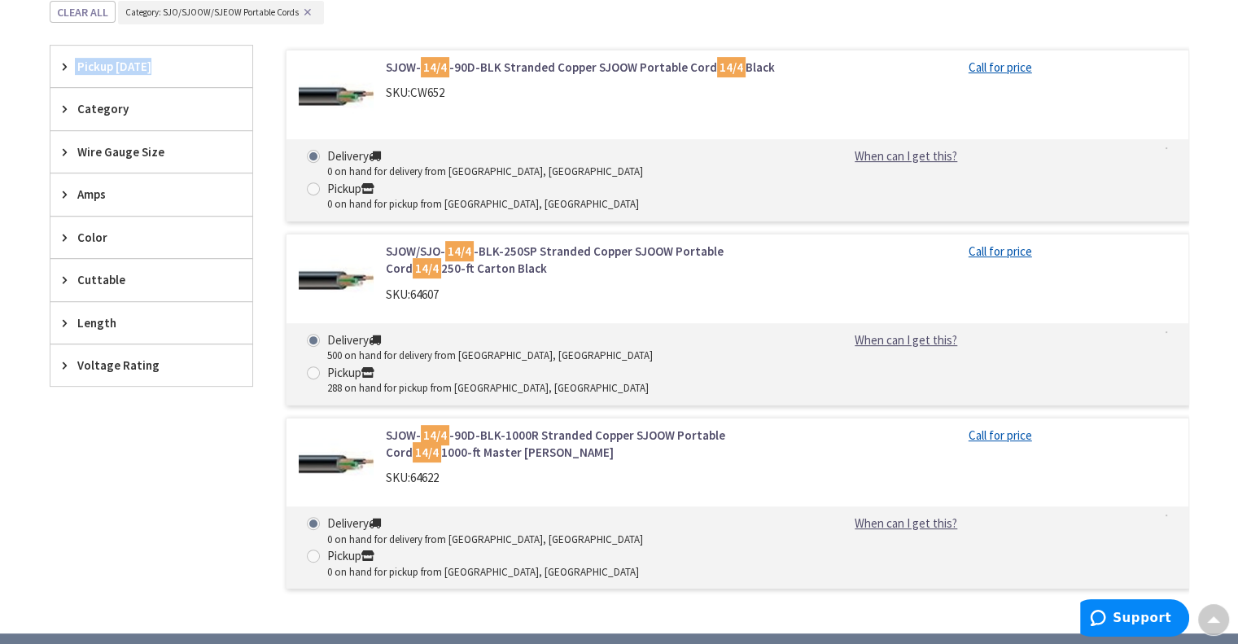
click at [542, 242] on link "SJOW/SJO- 14/4 -BLK-250SP Stranded Copper SJOOW Portable Cord 14/4 250-ft Carto…" at bounding box center [593, 259] width 414 height 35
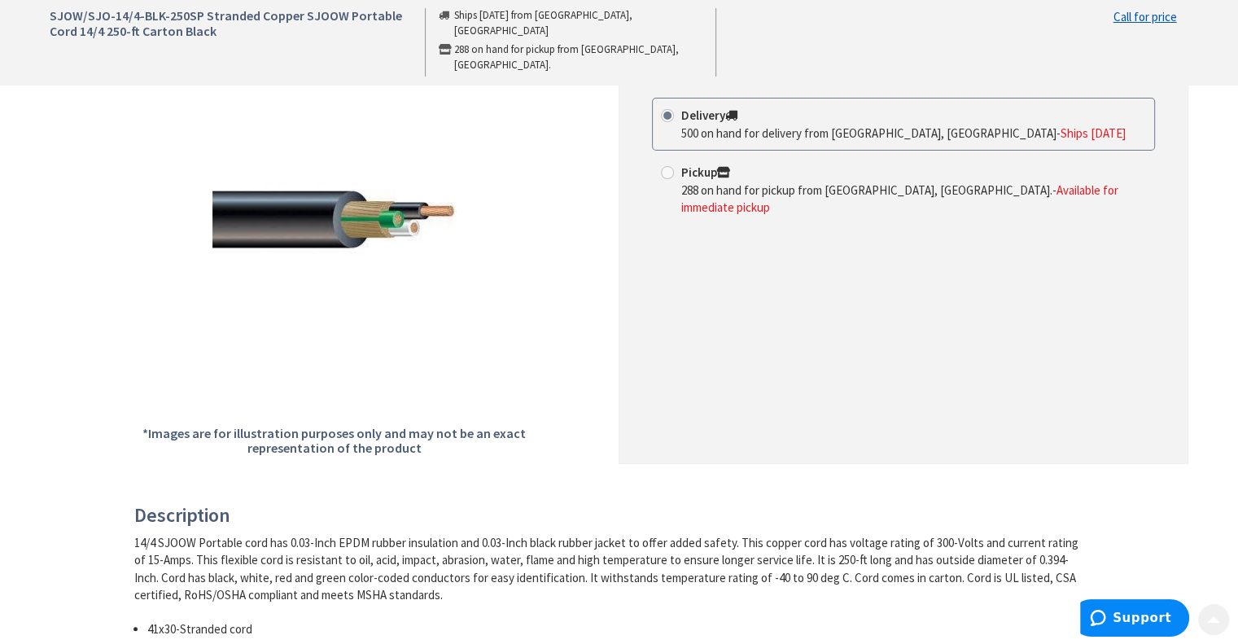
scroll to position [488, 0]
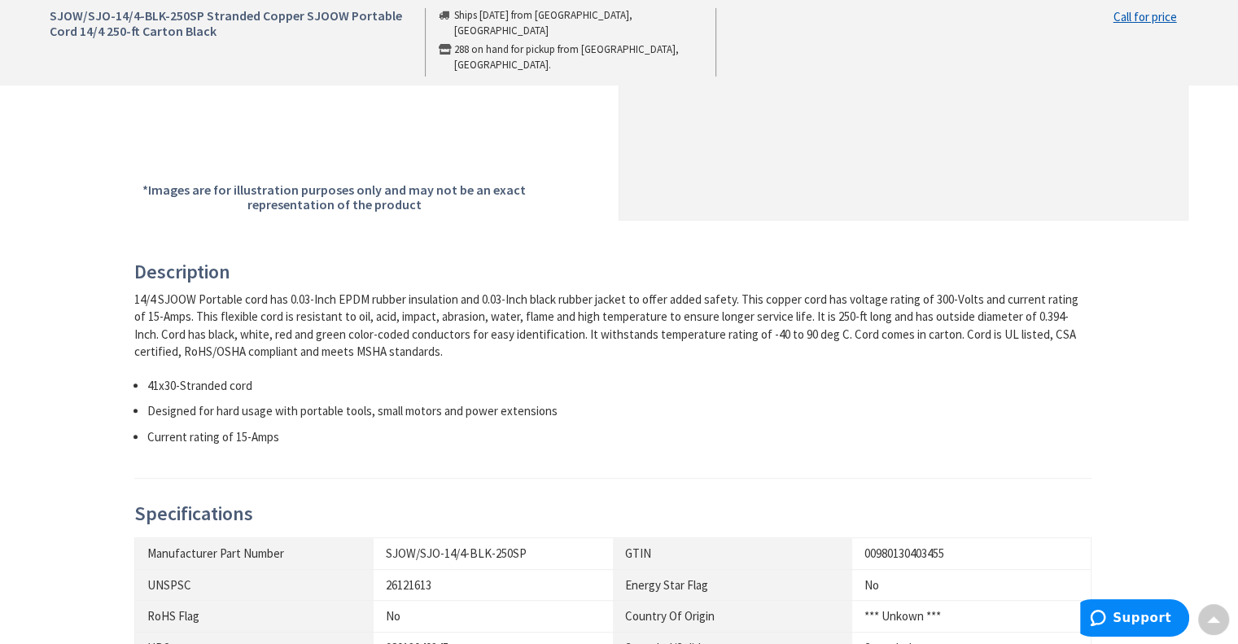
click at [240, 382] on li "41x30-Stranded cord" at bounding box center [619, 385] width 945 height 17
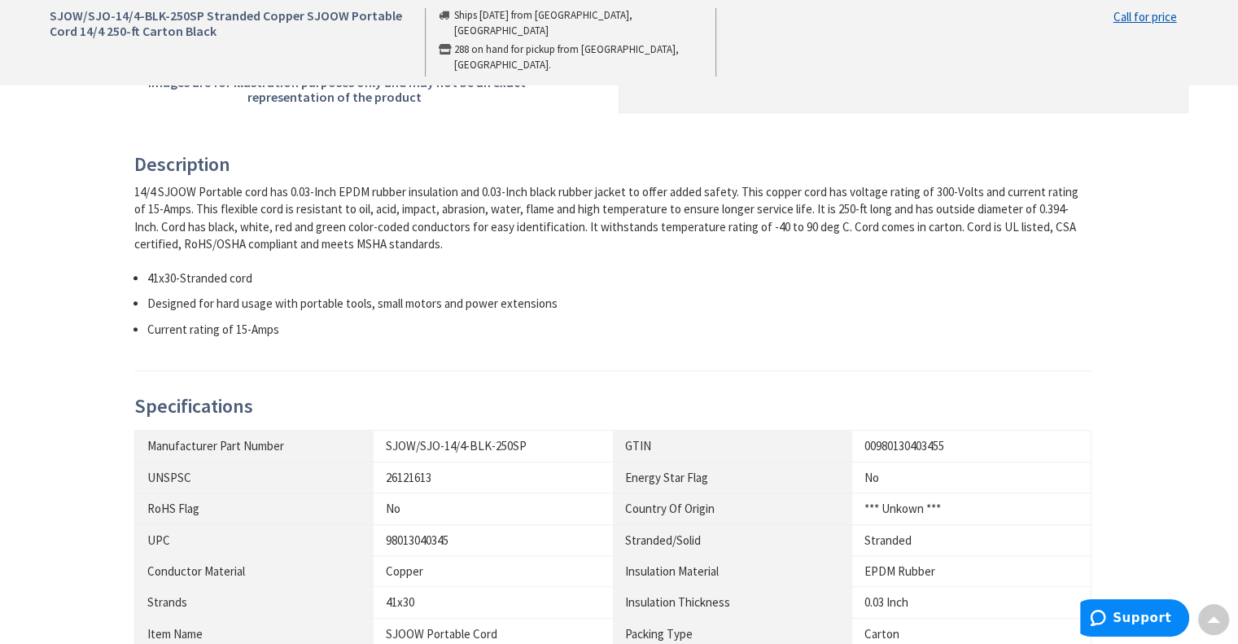
scroll to position [107, 0]
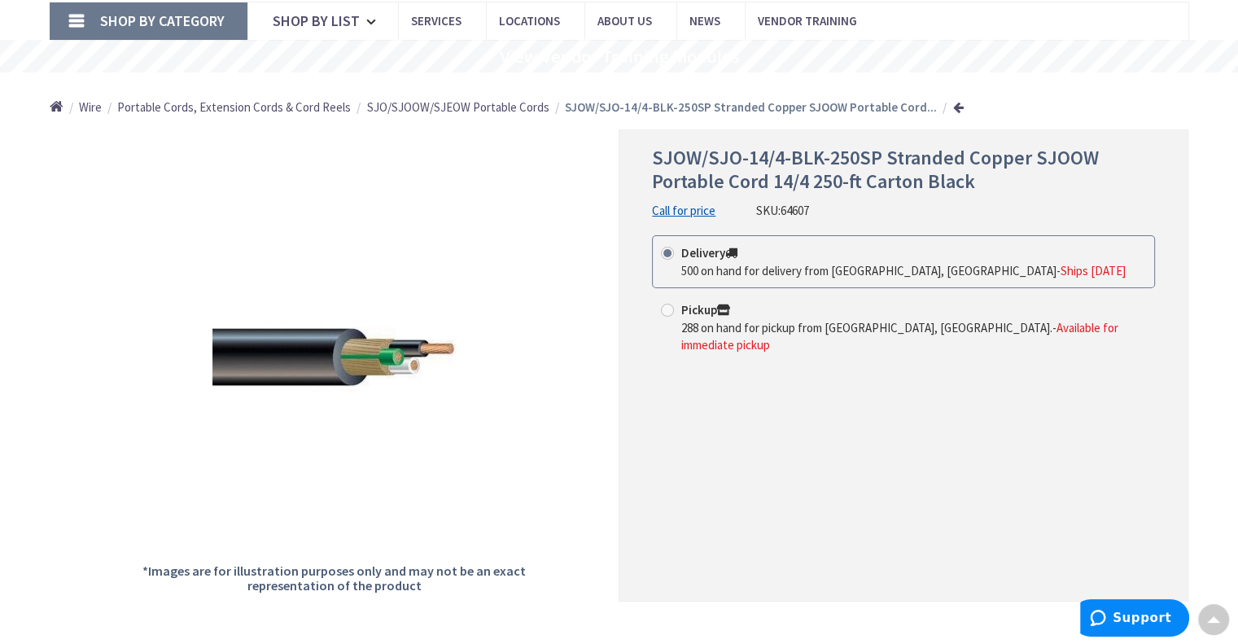
click at [684, 206] on link "Call for price" at bounding box center [683, 210] width 63 height 17
